Goal: Task Accomplishment & Management: Complete application form

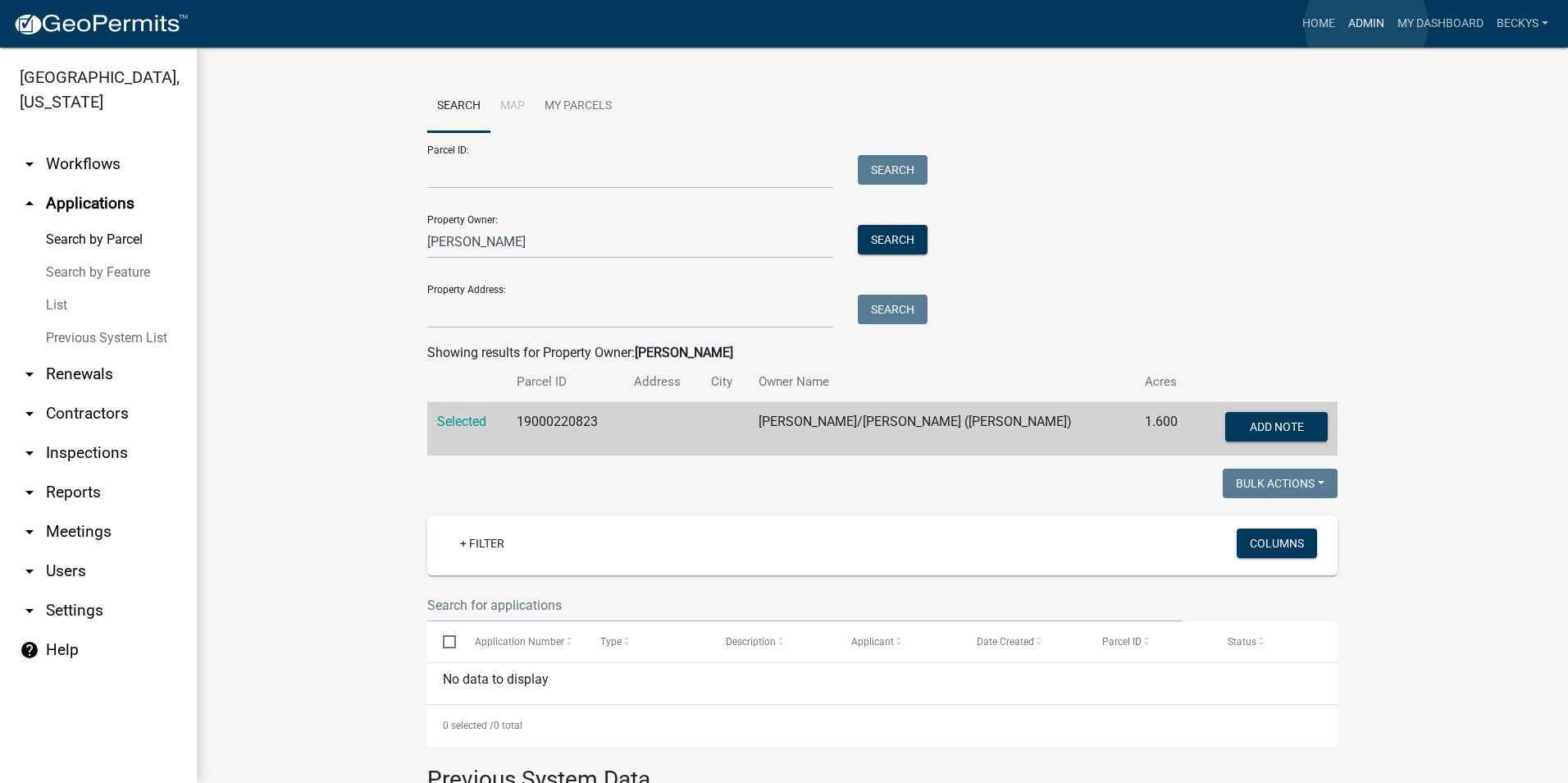
click at [1368, 23] on link "Admin" at bounding box center [1366, 23] width 49 height 31
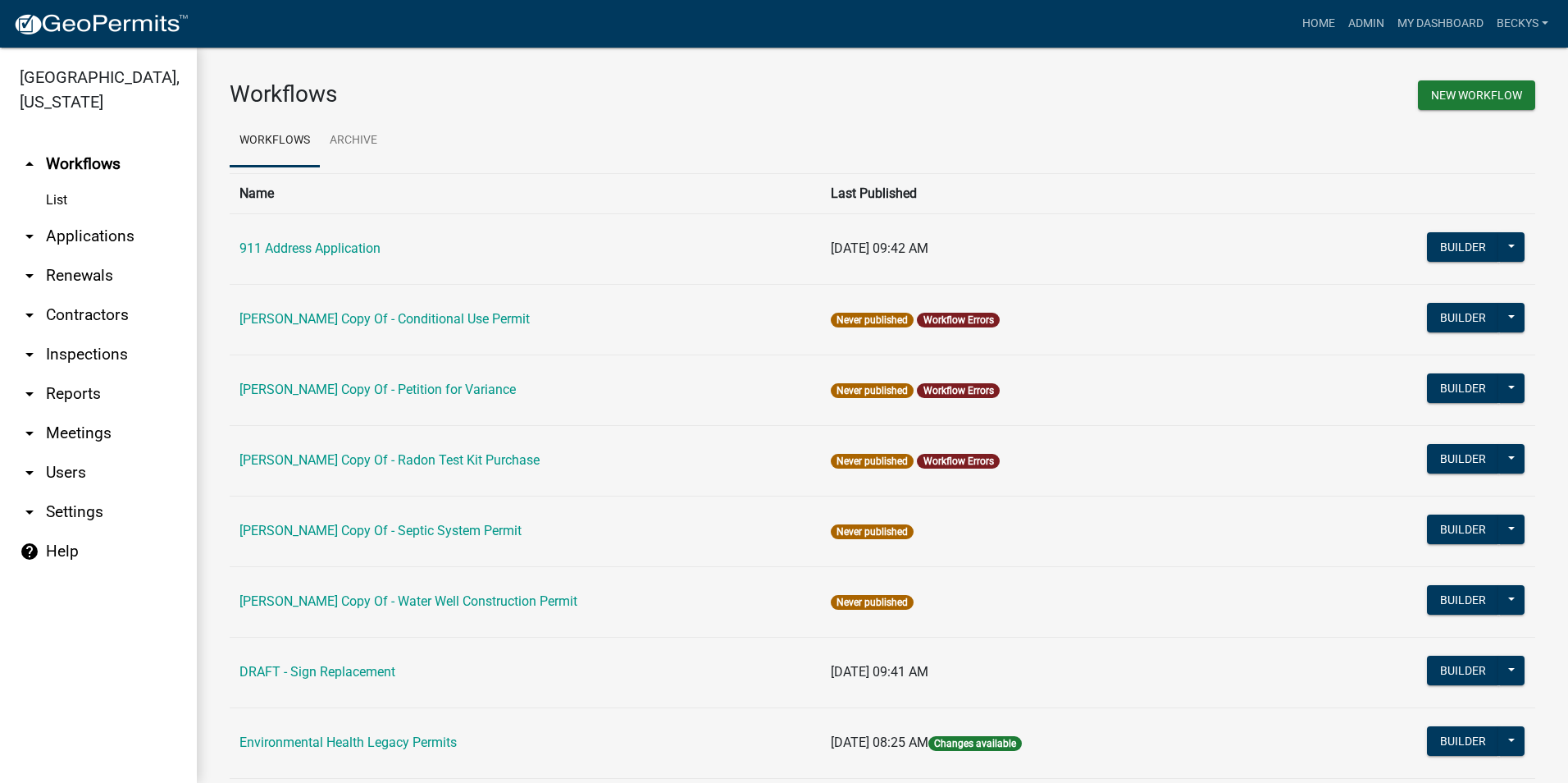
click at [54, 184] on link "List" at bounding box center [98, 200] width 197 height 33
click at [76, 218] on link "arrow_drop_down Applications" at bounding box center [98, 236] width 197 height 39
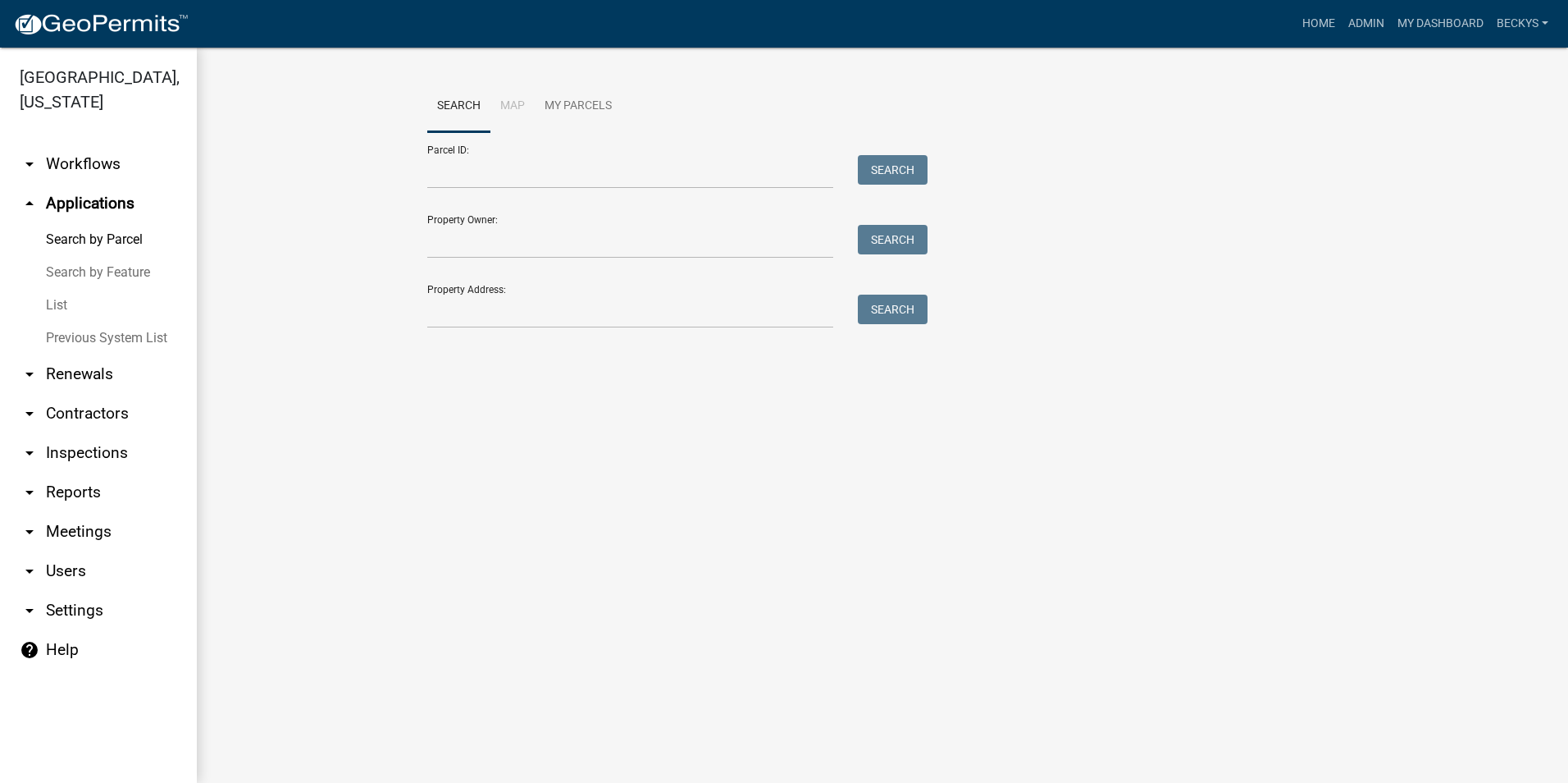
click at [64, 289] on link "List" at bounding box center [98, 305] width 197 height 33
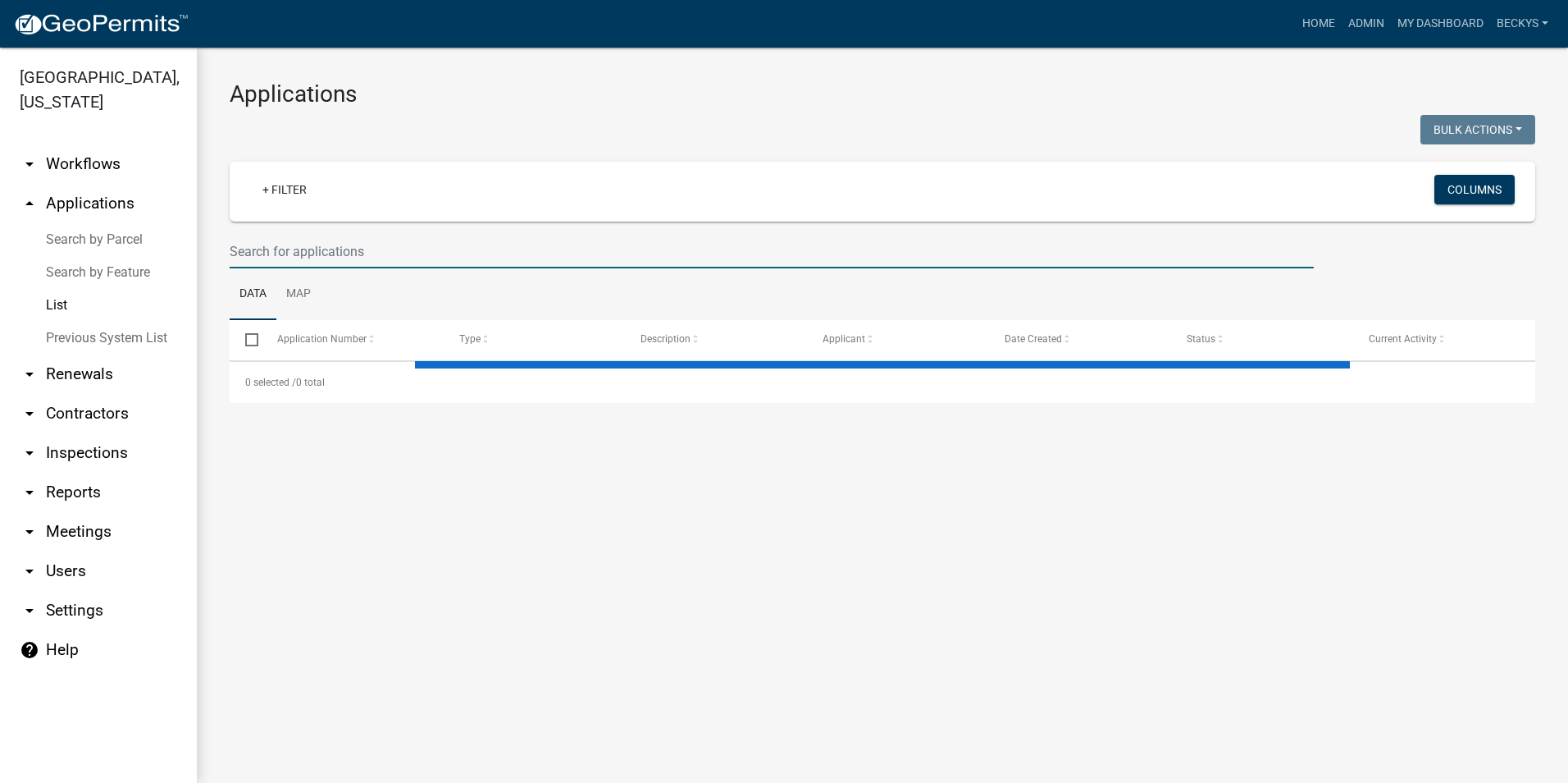
click at [269, 255] on input "text" at bounding box center [772, 252] width 1084 height 34
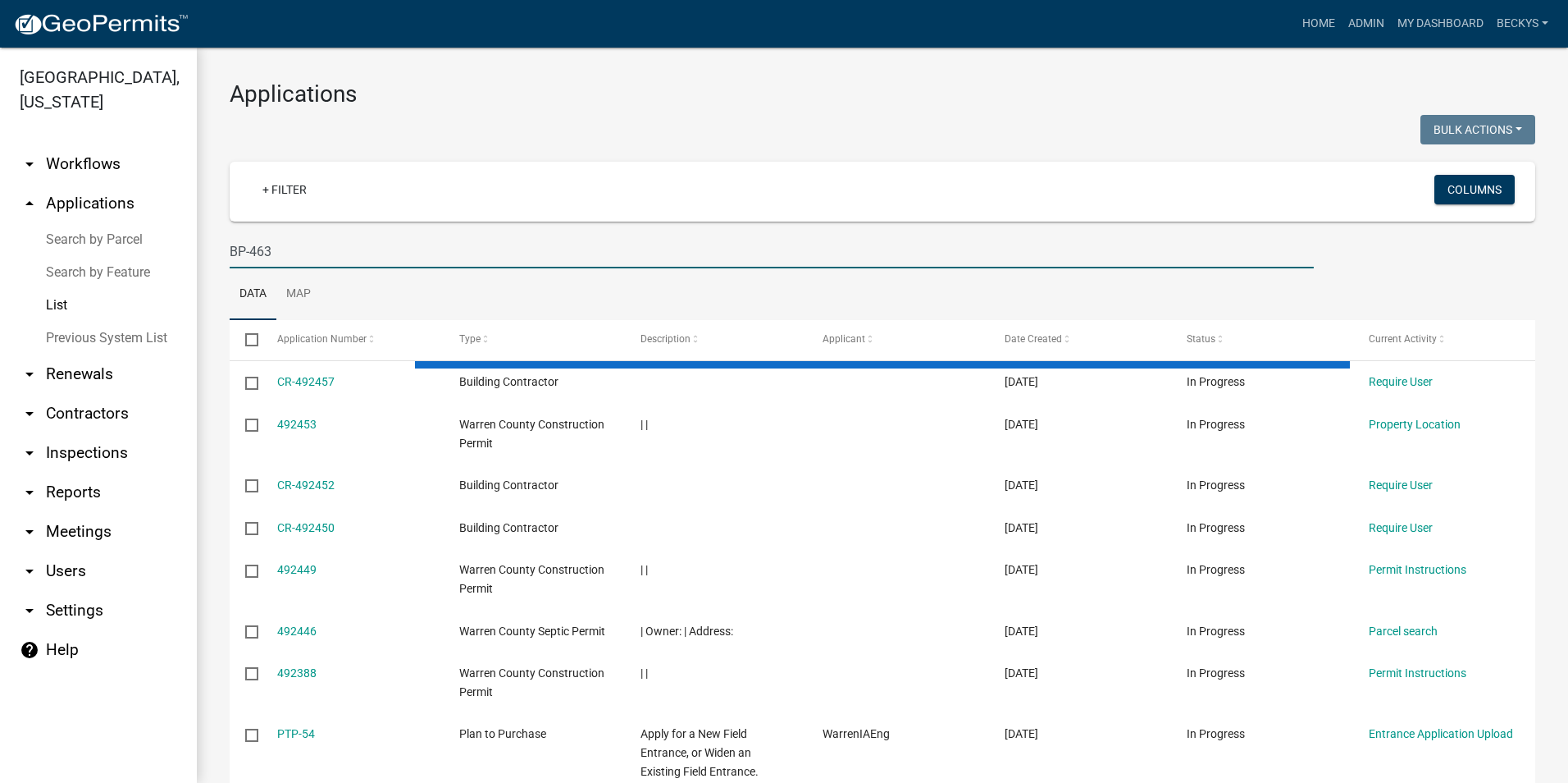
type input "BP-463"
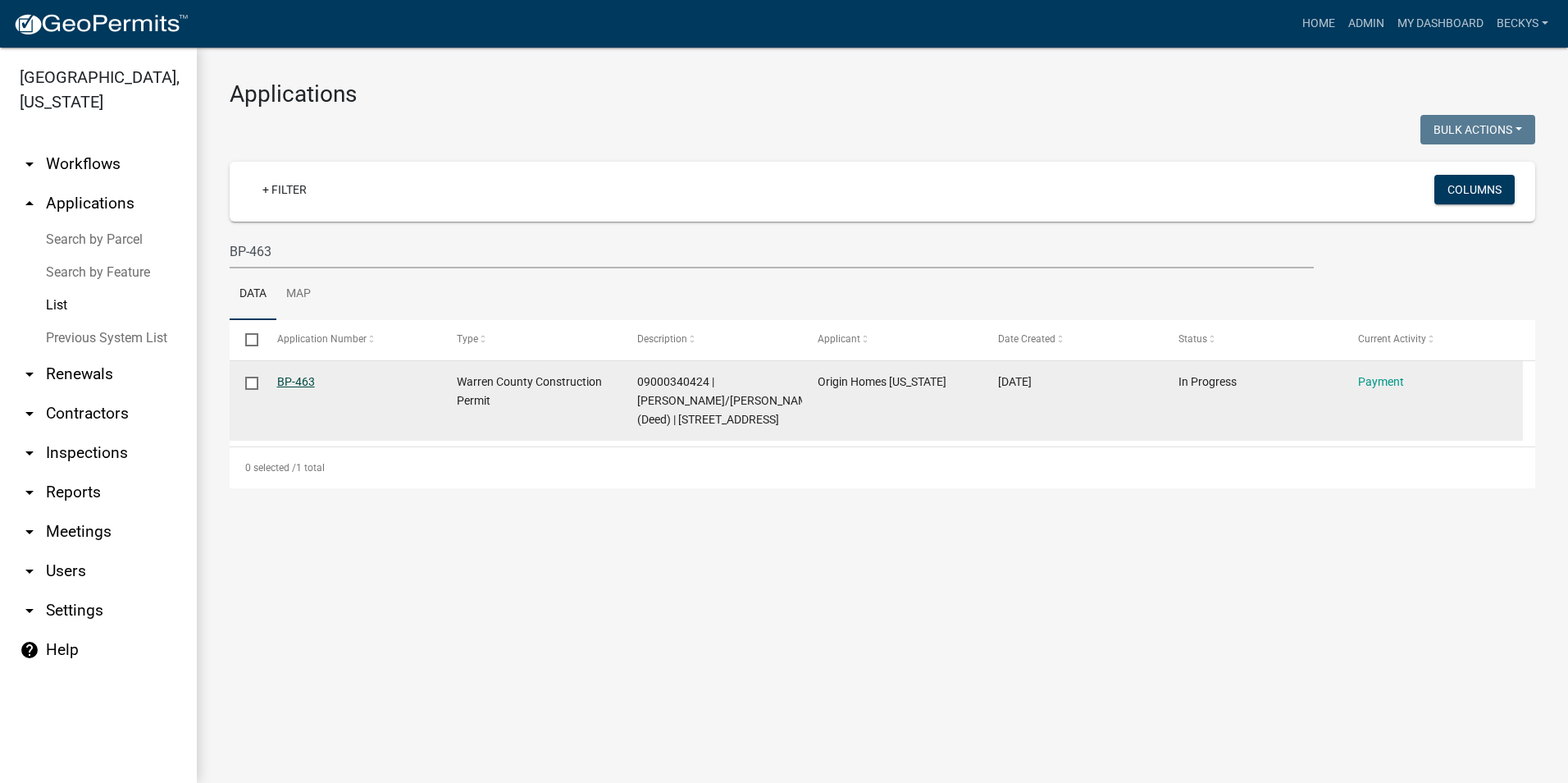
click at [283, 380] on link "BP-463" at bounding box center [295, 382] width 38 height 13
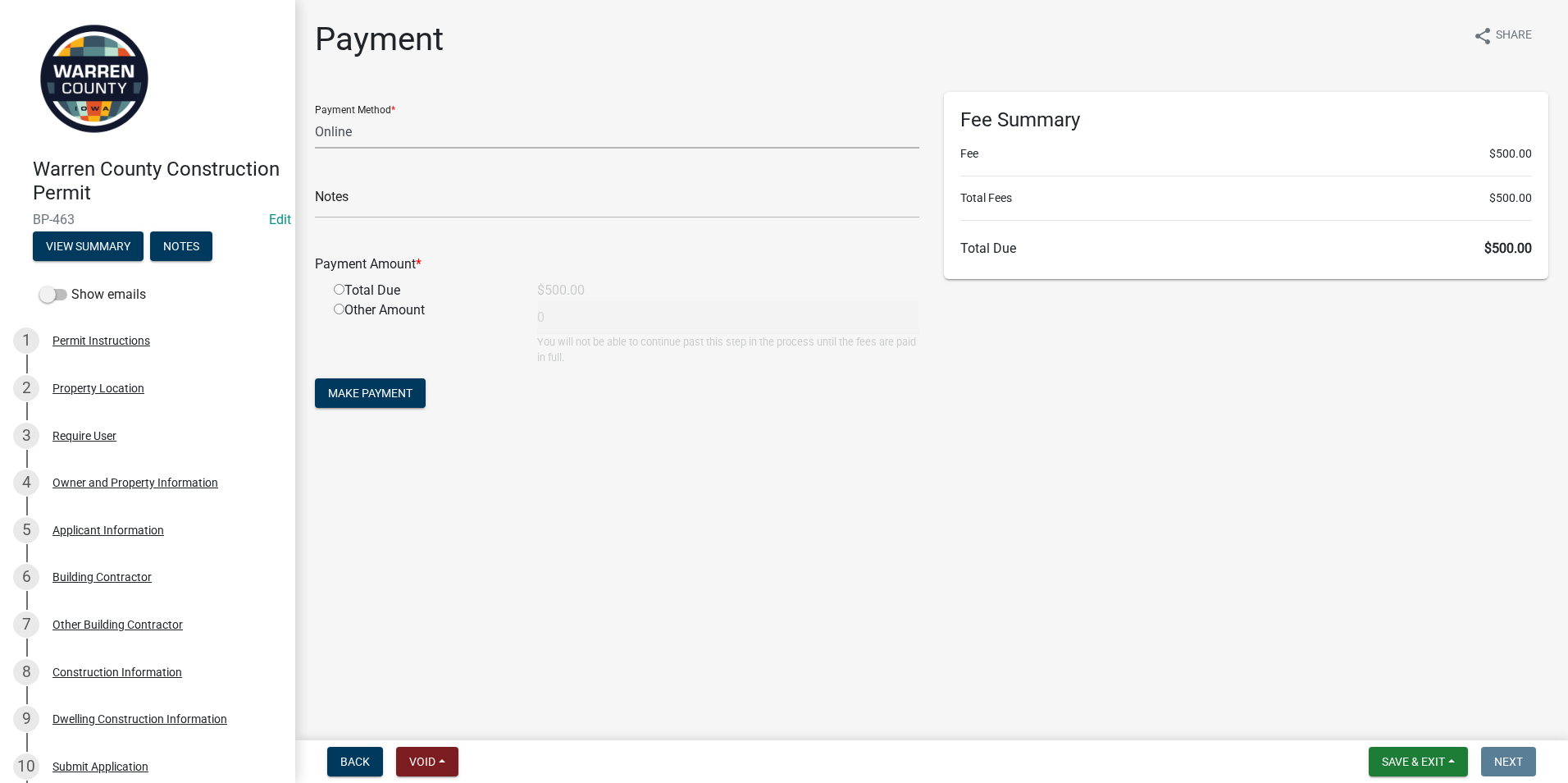
click at [352, 121] on select "Credit Card POS Check Cash Online" at bounding box center [617, 132] width 605 height 34
select select "1: 0"
click at [315, 115] on select "Credit Card POS Check Cash Online" at bounding box center [617, 132] width 605 height 34
click at [336, 195] on input "text" at bounding box center [617, 201] width 605 height 34
type input "181523"
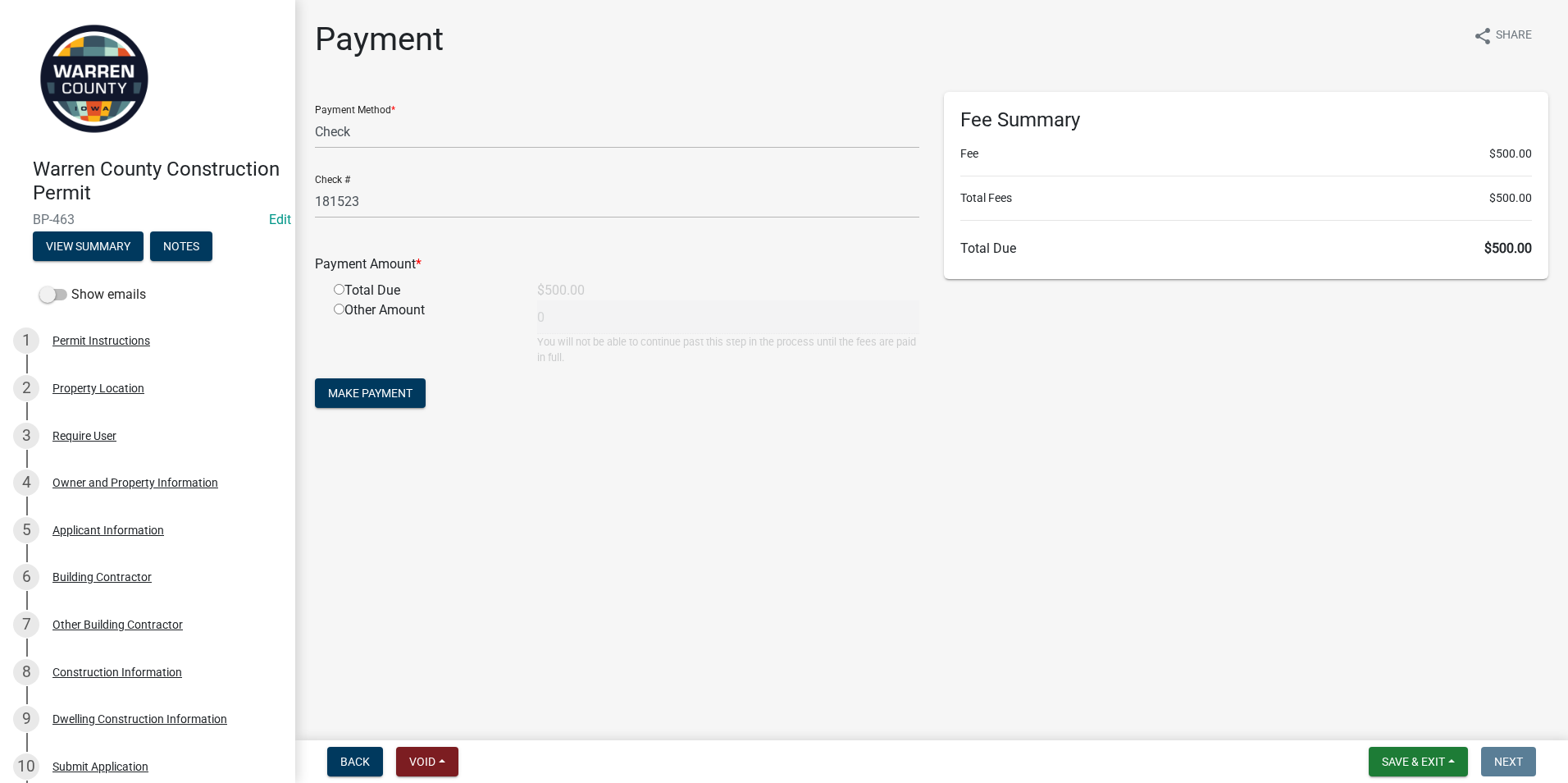
click at [339, 290] on input "radio" at bounding box center [339, 289] width 11 height 11
radio input "true"
type input "500"
click at [359, 391] on span "Make Payment" at bounding box center [370, 393] width 85 height 13
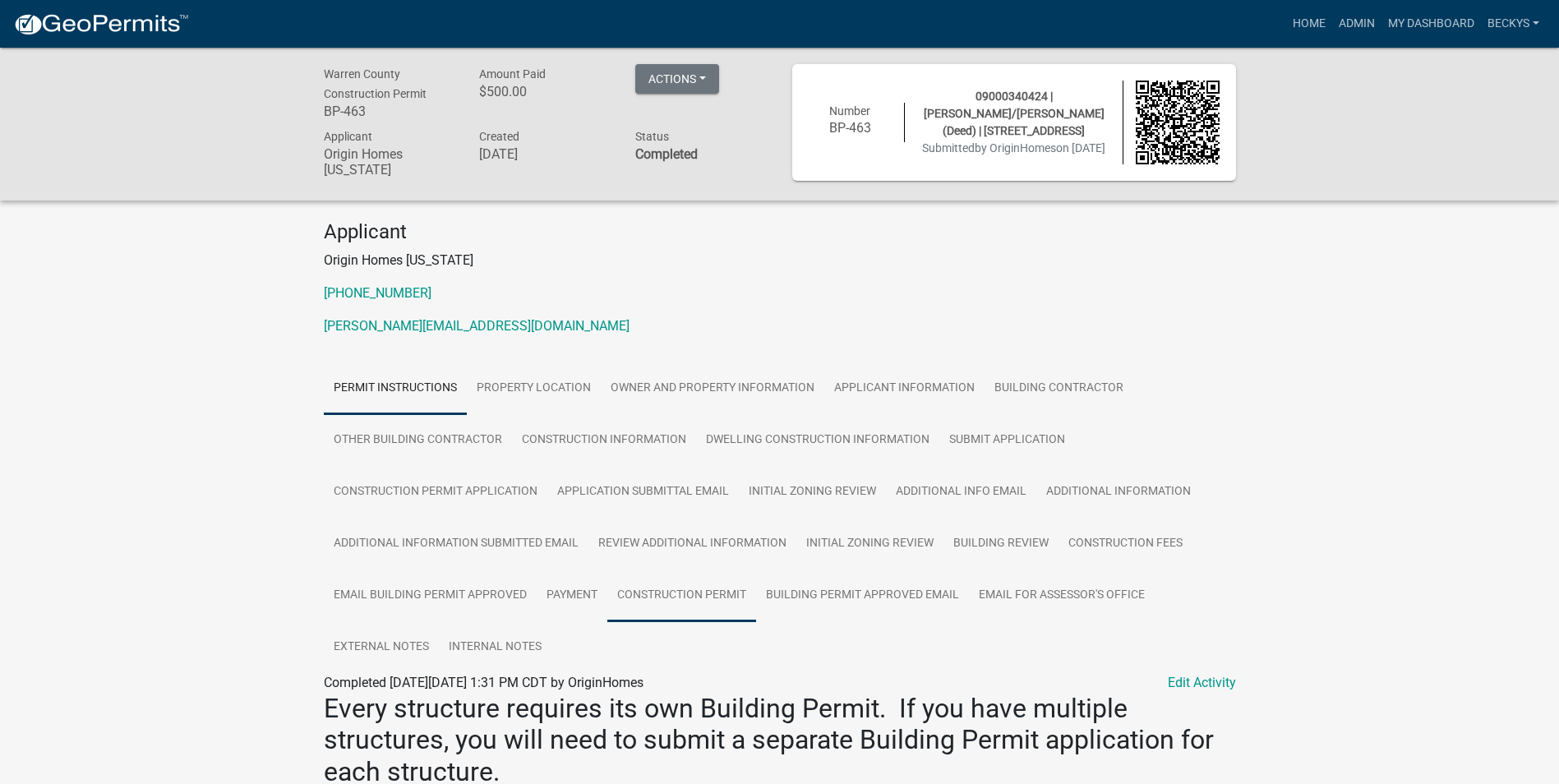
click at [668, 589] on link "Construction Permit" at bounding box center [681, 596] width 149 height 53
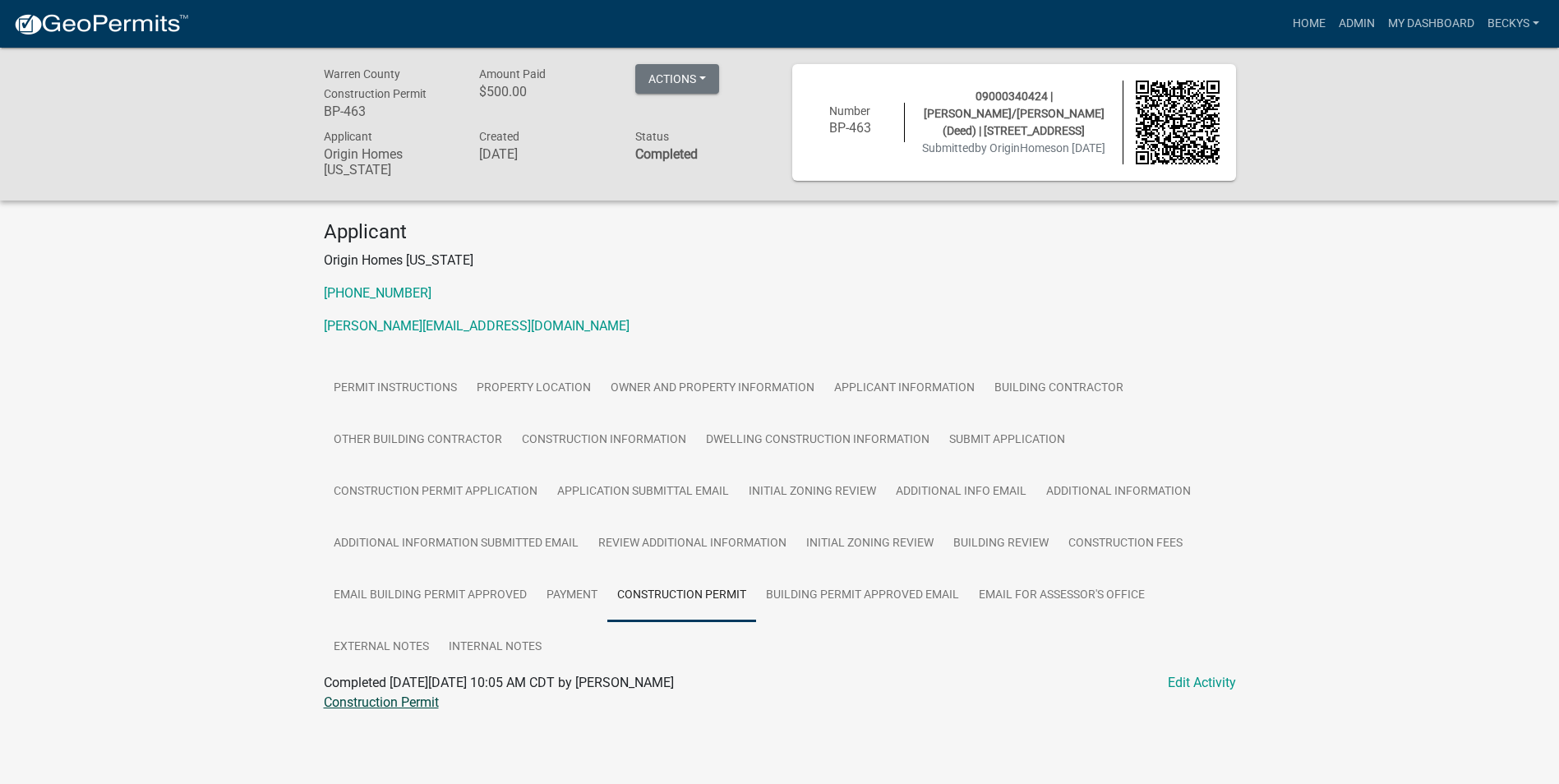
click at [414, 701] on link "Construction Permit" at bounding box center [381, 702] width 115 height 16
click at [410, 703] on link "Construction Permit" at bounding box center [381, 702] width 115 height 16
